Goal: Find specific page/section: Find specific page/section

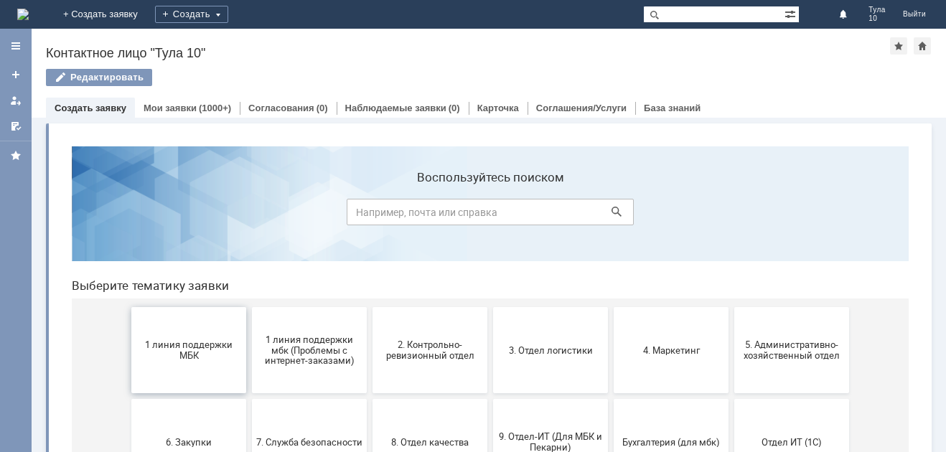
click at [197, 344] on span "1 линия поддержки МБК" at bounding box center [189, 351] width 106 height 22
